Goal: Understand process/instructions: Learn how to perform a task or action

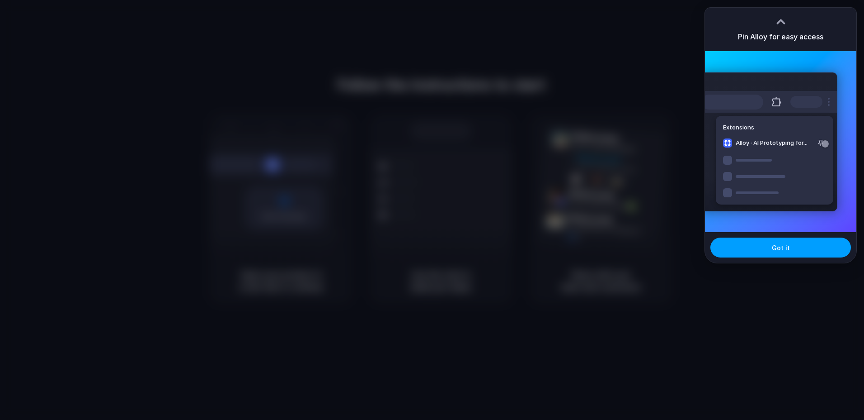
click at [786, 250] on span "Got it" at bounding box center [781, 247] width 18 height 9
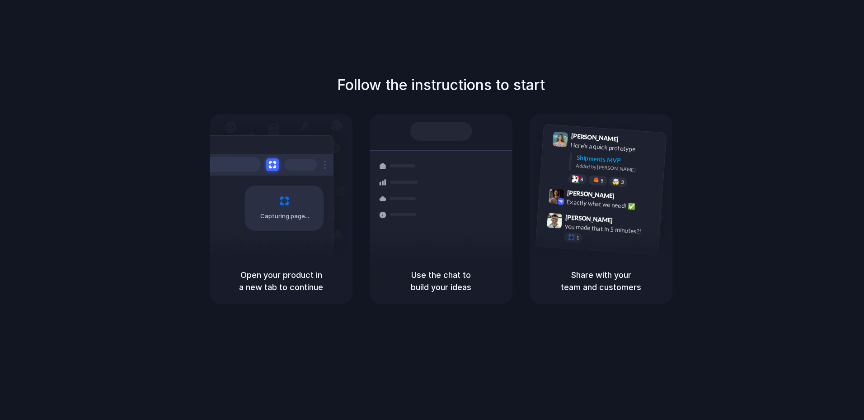
click at [722, 170] on div "Follow the instructions to start Capturing page Open your product in a new tab …" at bounding box center [441, 189] width 864 height 230
click at [765, 92] on div "Follow the instructions to start Capturing page Open your product in a new tab …" at bounding box center [441, 189] width 864 height 230
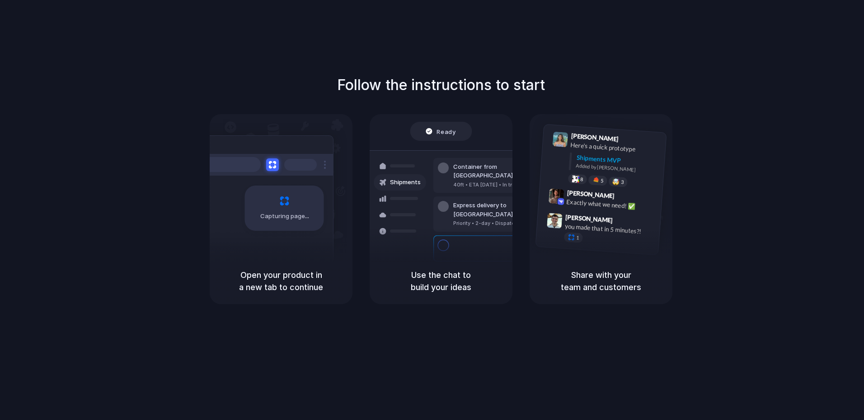
click at [619, 127] on div "[PERSON_NAME] 9:41 AM Here's a quick prototype Shipments MVP Added by [PERSON_N…" at bounding box center [601, 186] width 143 height 144
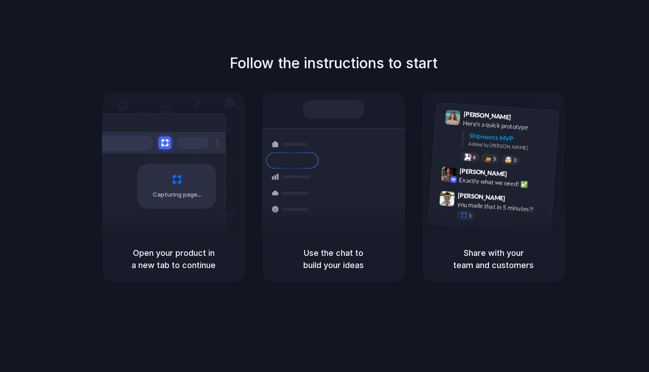
click at [471, 59] on div "Follow the instructions to start Capturing page Open your product in a new tab …" at bounding box center [333, 167] width 649 height 230
